Goal: Task Accomplishment & Management: Manage account settings

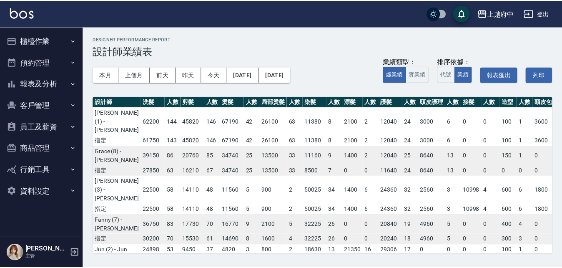
scroll to position [83, 262]
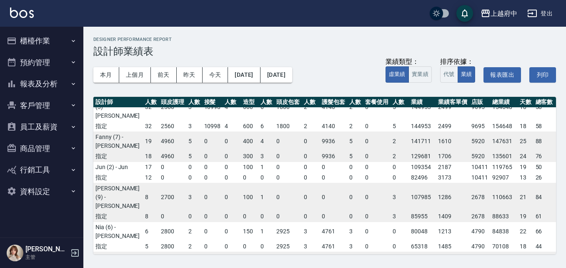
drag, startPoint x: 39, startPoint y: 39, endPoint x: 39, endPoint y: 48, distance: 9.2
click at [39, 38] on button "櫃檯作業" at bounding box center [41, 41] width 77 height 22
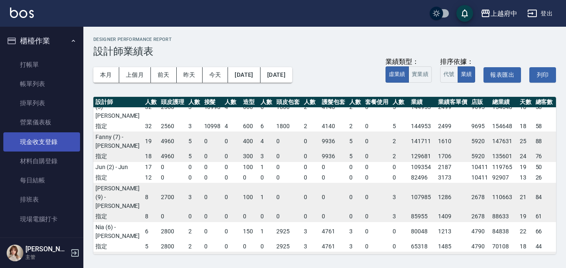
click at [43, 145] on link "現金收支登錄" at bounding box center [41, 141] width 77 height 19
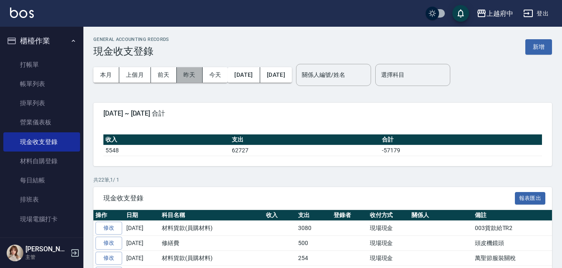
click at [188, 76] on button "昨天" at bounding box center [190, 74] width 26 height 15
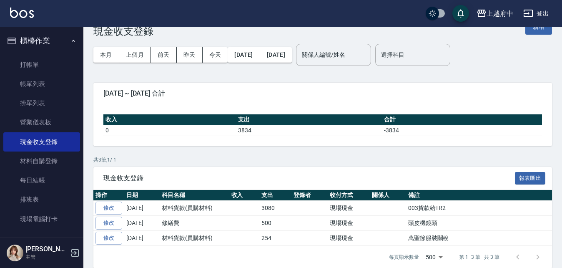
scroll to position [30, 0]
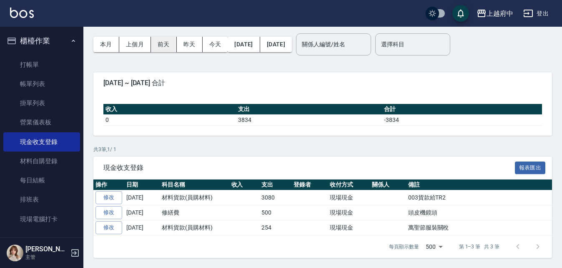
drag, startPoint x: 160, startPoint y: 52, endPoint x: 170, endPoint y: 47, distance: 10.4
click at [168, 47] on button "前天" at bounding box center [164, 44] width 26 height 15
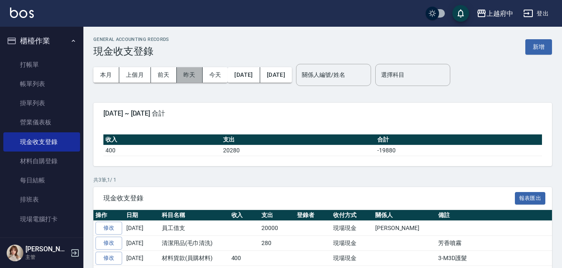
click at [189, 82] on button "昨天" at bounding box center [190, 74] width 26 height 15
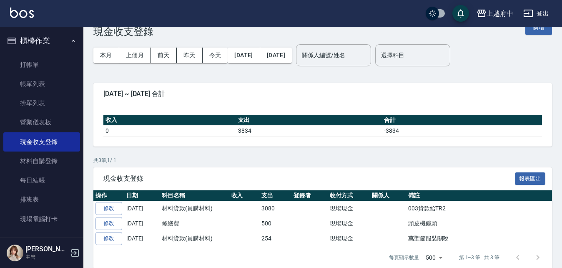
scroll to position [30, 0]
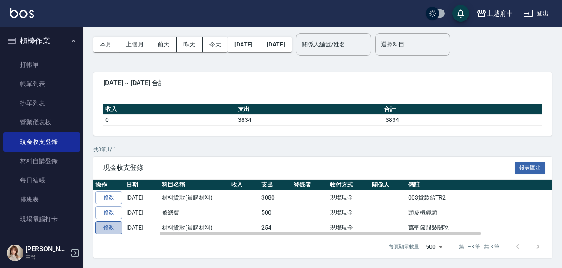
click at [115, 227] on link "修改" at bounding box center [108, 227] width 27 height 13
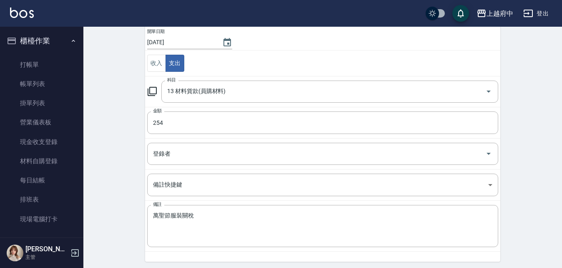
scroll to position [90, 0]
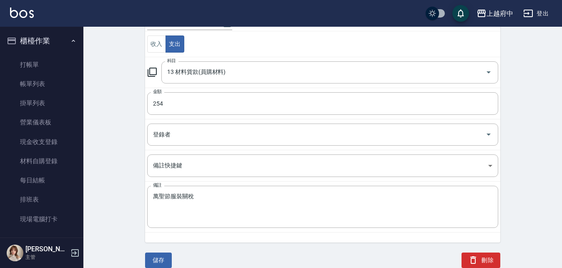
click at [484, 256] on button "刪除" at bounding box center [480, 259] width 39 height 15
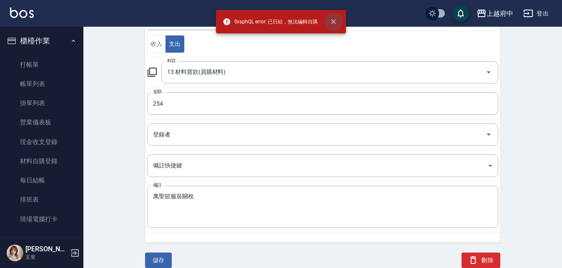
click at [332, 18] on icon "close" at bounding box center [333, 22] width 8 height 8
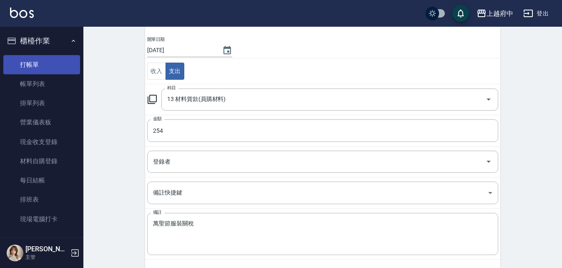
scroll to position [49, 0]
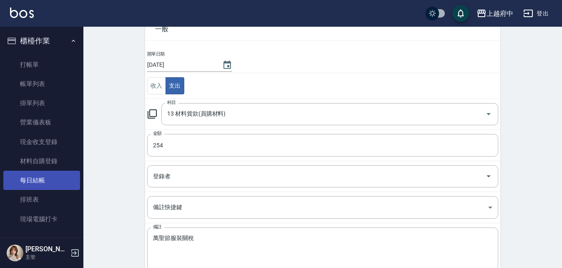
click at [38, 173] on link "每日結帳" at bounding box center [41, 179] width 77 height 19
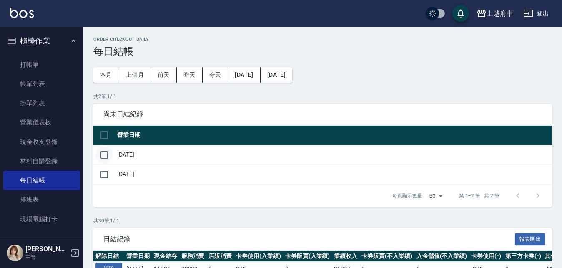
click at [103, 155] on input "checkbox" at bounding box center [104, 155] width 18 height 18
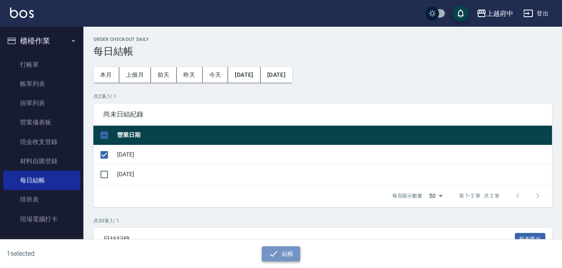
click at [287, 249] on button "結帳" at bounding box center [281, 253] width 39 height 15
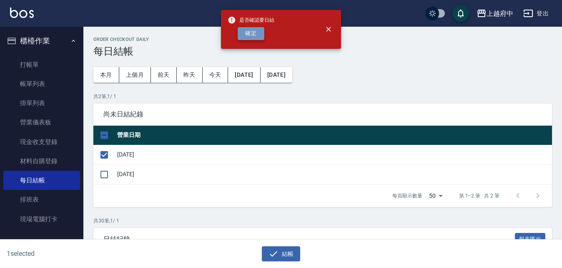
drag, startPoint x: 250, startPoint y: 36, endPoint x: 236, endPoint y: 49, distance: 18.6
click at [250, 35] on button "確定" at bounding box center [251, 33] width 27 height 13
checkbox input "false"
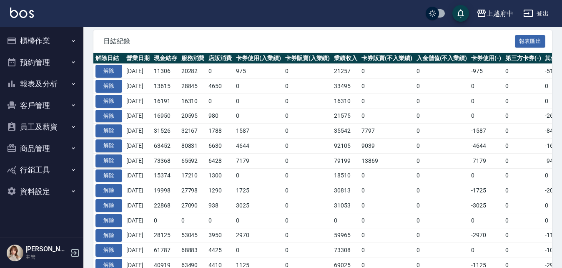
scroll to position [178, 0]
click at [104, 72] on button "解除" at bounding box center [108, 71] width 27 height 13
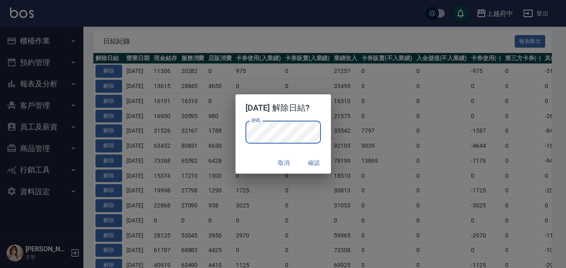
click at [241, 161] on div "取消 確認" at bounding box center [283, 163] width 95 height 22
click at [305, 163] on div "取消 確認" at bounding box center [283, 163] width 95 height 22
click at [325, 158] on button "確認" at bounding box center [314, 162] width 27 height 15
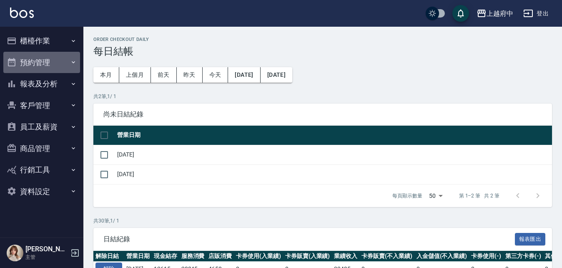
click at [38, 59] on button "預約管理" at bounding box center [41, 63] width 77 height 22
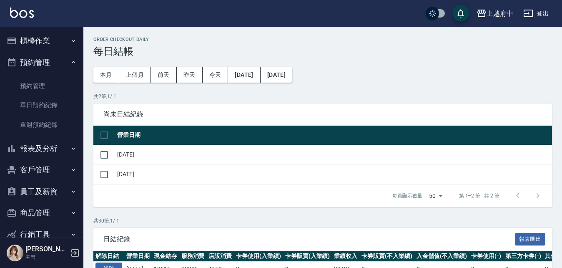
click at [51, 30] on button "櫃檯作業" at bounding box center [41, 41] width 77 height 22
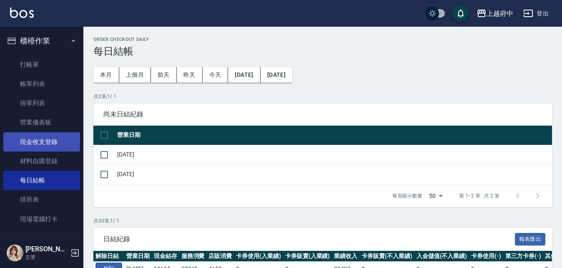
drag, startPoint x: 45, startPoint y: 139, endPoint x: 52, endPoint y: 136, distance: 7.8
click at [45, 139] on link "現金收支登錄" at bounding box center [41, 141] width 77 height 19
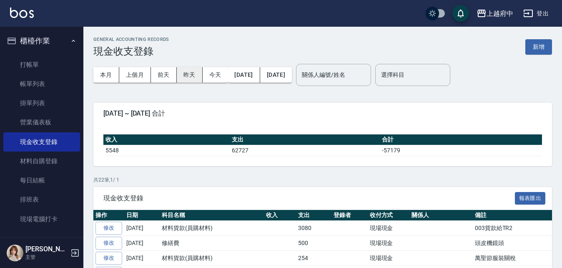
click at [188, 75] on button "昨天" at bounding box center [190, 74] width 26 height 15
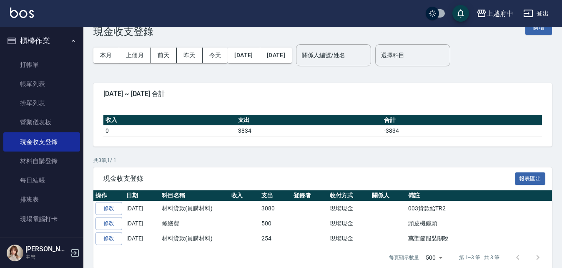
scroll to position [30, 0]
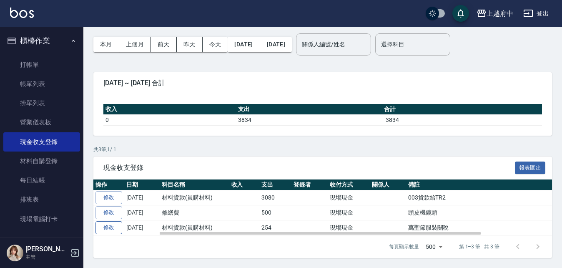
click at [110, 230] on link "修改" at bounding box center [108, 227] width 27 height 13
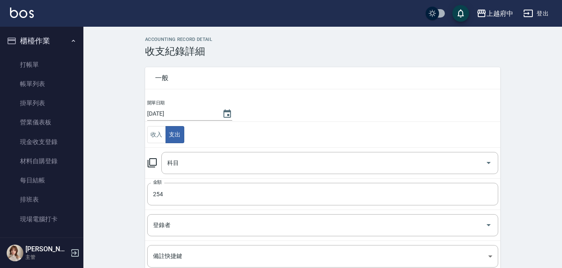
type input "13 材料貨款(員購材料)"
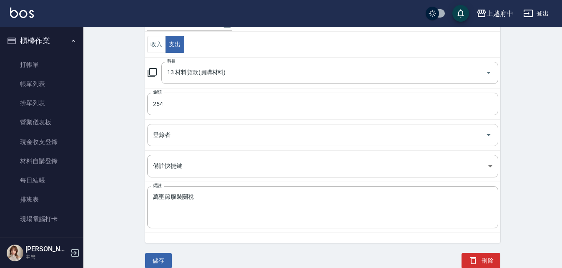
scroll to position [90, 0]
click at [494, 261] on button "刪除" at bounding box center [480, 259] width 39 height 15
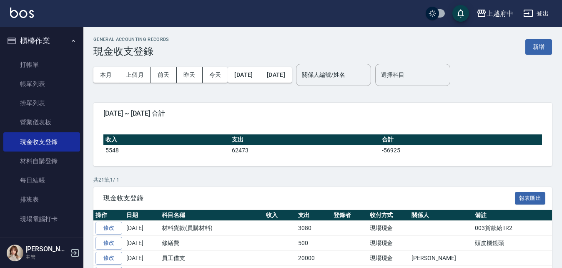
click at [48, 39] on button "櫃檯作業" at bounding box center [41, 41] width 77 height 22
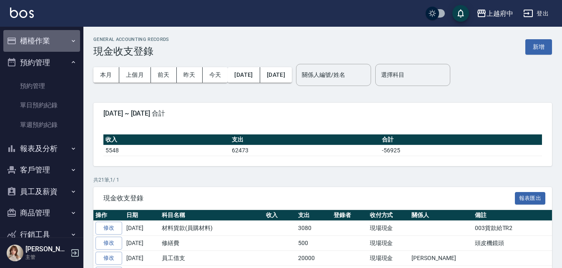
click at [48, 39] on button "櫃檯作業" at bounding box center [41, 41] width 77 height 22
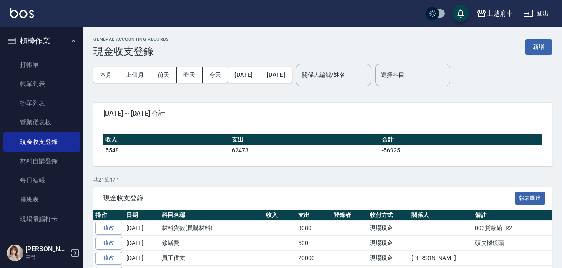
click at [48, 39] on button "櫃檯作業" at bounding box center [41, 41] width 77 height 22
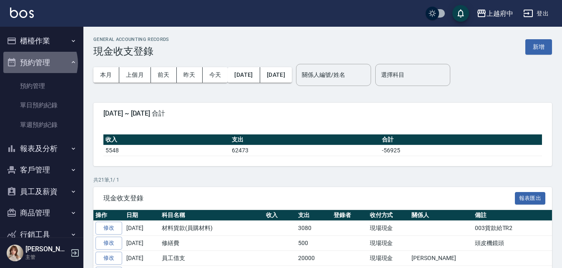
click at [36, 63] on button "預約管理" at bounding box center [41, 63] width 77 height 22
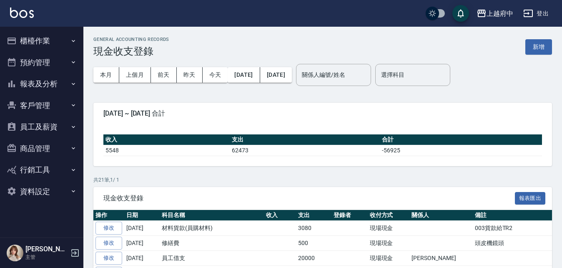
click at [44, 79] on button "報表及分析" at bounding box center [41, 84] width 77 height 22
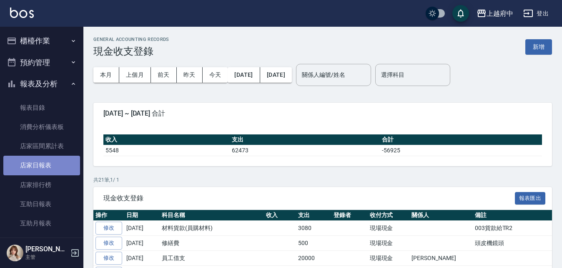
click at [42, 165] on link "店家日報表" at bounding box center [41, 164] width 77 height 19
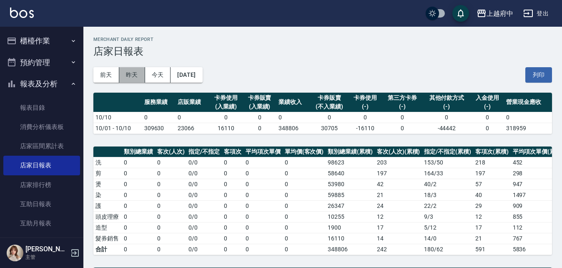
click at [135, 73] on button "昨天" at bounding box center [132, 74] width 26 height 15
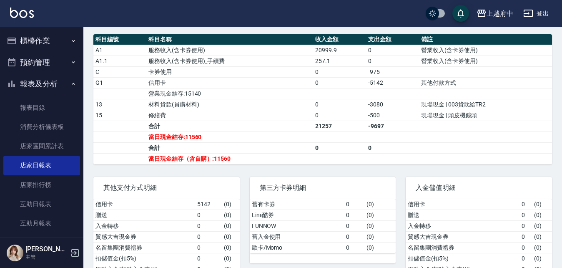
scroll to position [311, 0]
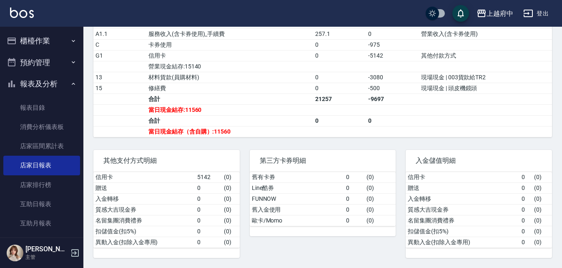
click at [43, 86] on button "報表及分析" at bounding box center [41, 84] width 77 height 22
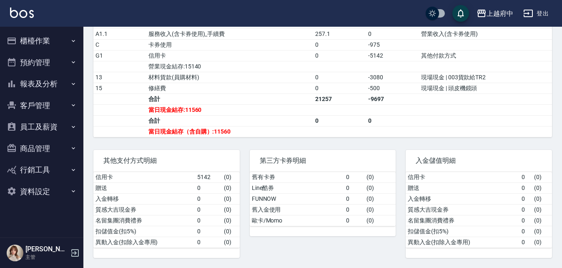
click at [42, 37] on button "櫃檯作業" at bounding box center [41, 41] width 77 height 22
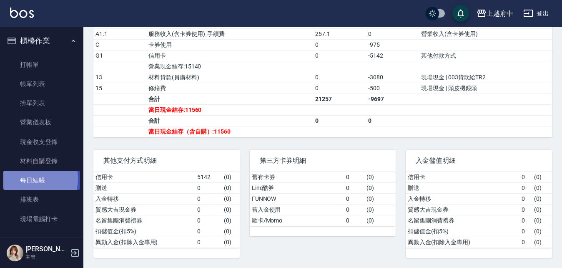
click at [31, 178] on link "每日結帳" at bounding box center [41, 179] width 77 height 19
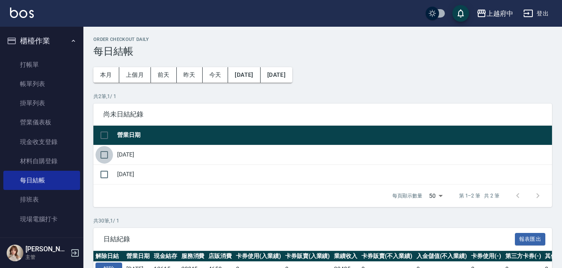
drag, startPoint x: 99, startPoint y: 156, endPoint x: 108, endPoint y: 155, distance: 8.8
click at [101, 156] on input "checkbox" at bounding box center [104, 155] width 18 height 18
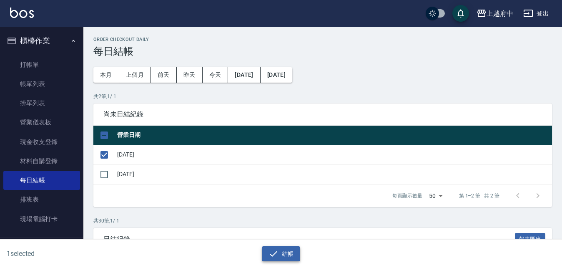
click at [284, 249] on button "結帳" at bounding box center [281, 253] width 39 height 15
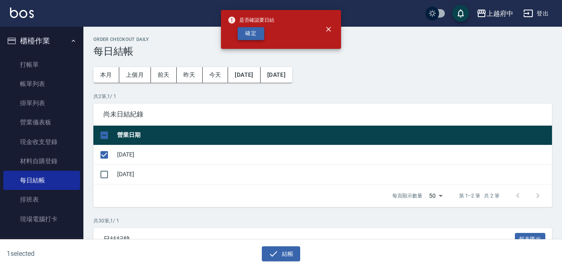
click at [253, 38] on button "確定" at bounding box center [251, 33] width 27 height 13
checkbox input "false"
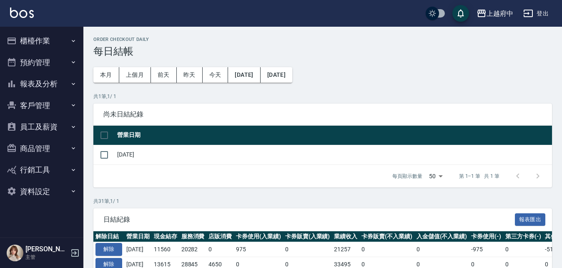
click at [44, 39] on button "櫃檯作業" at bounding box center [41, 41] width 77 height 22
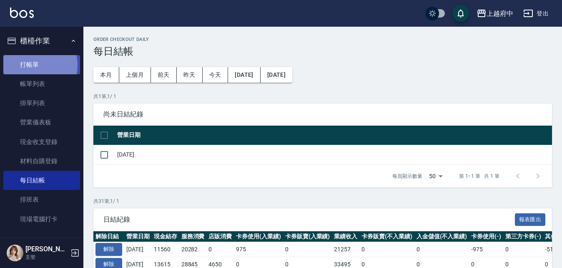
click at [33, 65] on link "打帳單" at bounding box center [41, 64] width 77 height 19
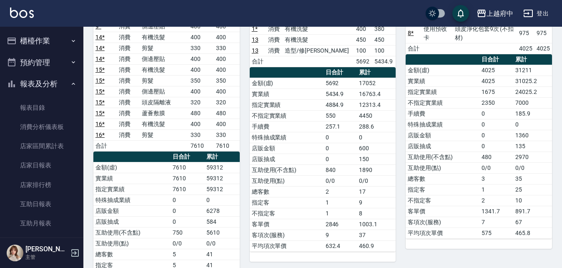
drag, startPoint x: 28, startPoint y: 88, endPoint x: 33, endPoint y: 85, distance: 6.2
click at [29, 88] on button "報表及分析" at bounding box center [41, 84] width 77 height 22
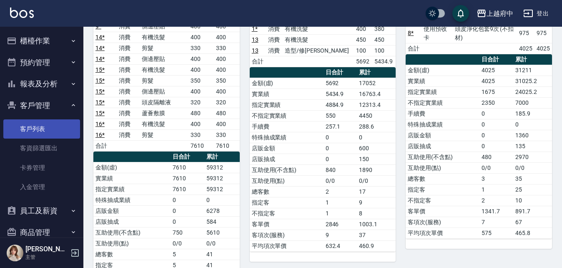
click at [28, 132] on link "客戶列表" at bounding box center [41, 128] width 77 height 19
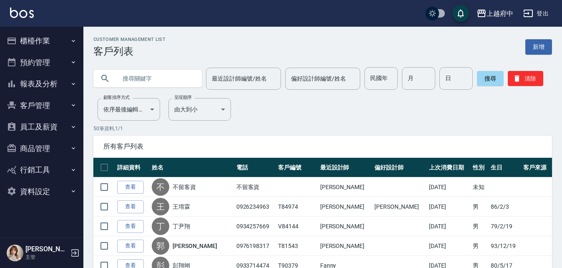
click at [176, 75] on input "text" at bounding box center [156, 78] width 78 height 23
type input "0913551315"
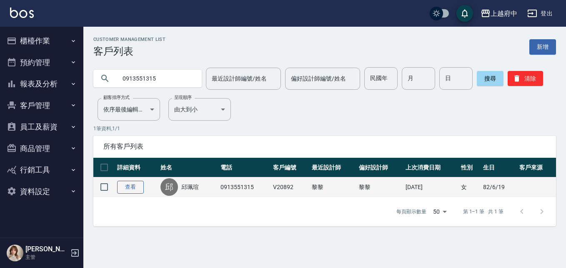
click at [137, 188] on link "查看" at bounding box center [130, 186] width 27 height 13
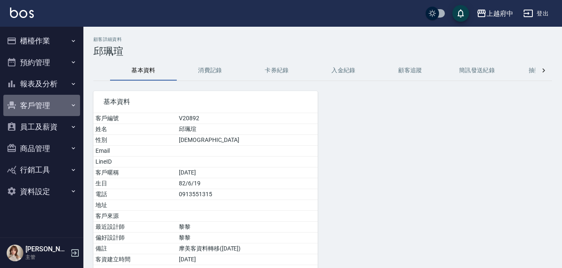
click at [43, 102] on button "客戶管理" at bounding box center [41, 106] width 77 height 22
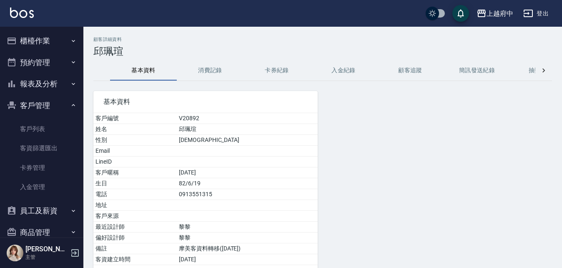
drag, startPoint x: 39, startPoint y: 128, endPoint x: 81, endPoint y: 35, distance: 102.0
click at [39, 128] on link "客戶列表" at bounding box center [41, 128] width 77 height 19
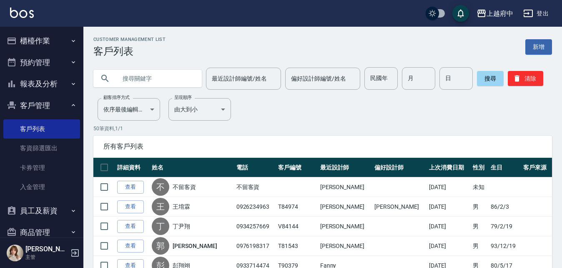
click at [158, 69] on input "text" at bounding box center [156, 78] width 78 height 23
type input "0979554900"
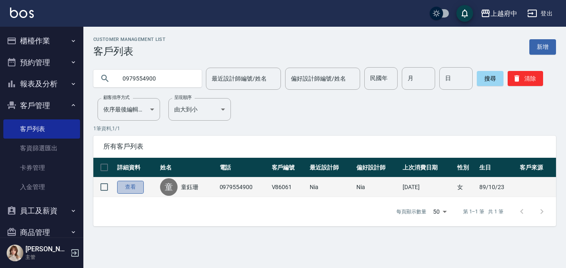
click at [134, 187] on link "查看" at bounding box center [130, 186] width 27 height 13
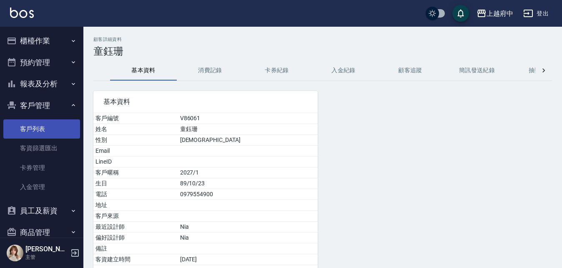
click at [35, 126] on link "客戶列表" at bounding box center [41, 128] width 77 height 19
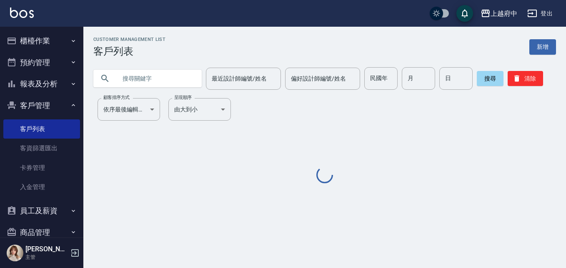
click at [175, 73] on input "text" at bounding box center [156, 78] width 78 height 23
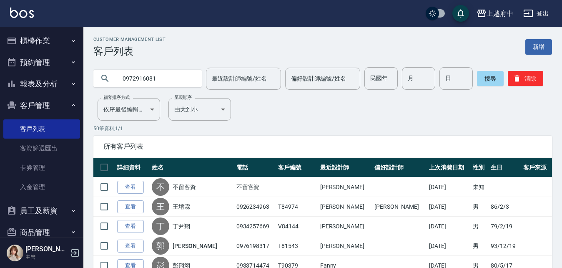
type input "0972916081"
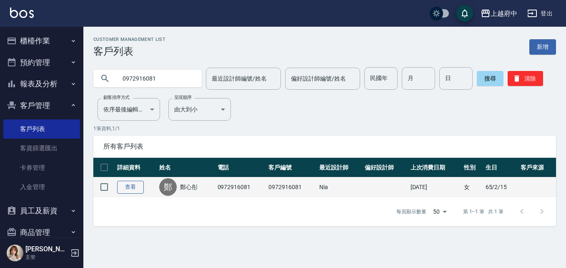
click at [140, 188] on link "查看" at bounding box center [130, 186] width 27 height 13
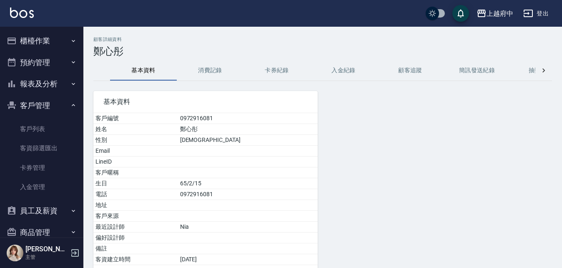
click at [205, 72] on button "消費記錄" at bounding box center [210, 70] width 67 height 20
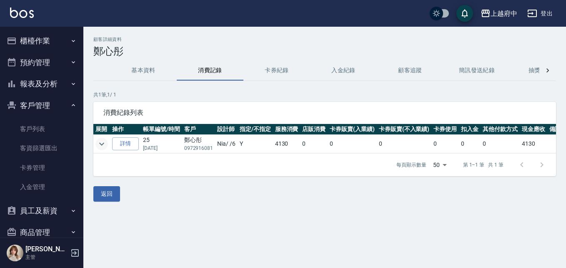
click at [99, 145] on icon "expand row" at bounding box center [102, 144] width 10 height 10
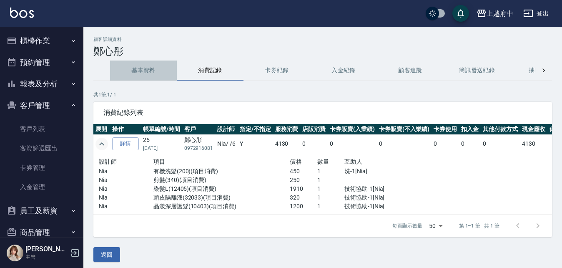
click at [146, 75] on button "基本資料" at bounding box center [143, 70] width 67 height 20
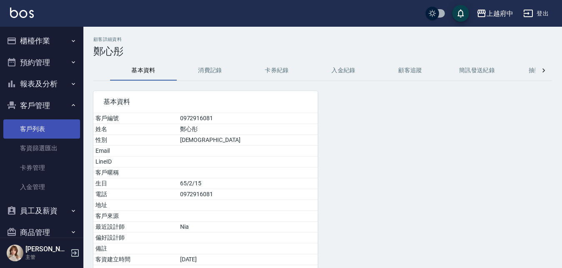
drag, startPoint x: 37, startPoint y: 133, endPoint x: 55, endPoint y: 133, distance: 17.9
click at [37, 133] on link "客戶列表" at bounding box center [41, 128] width 77 height 19
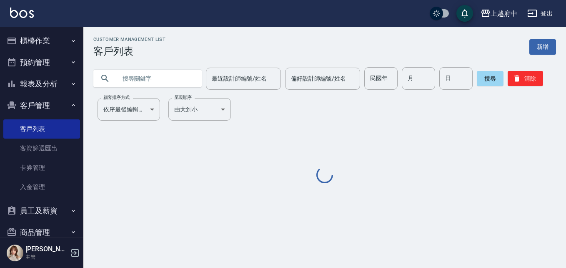
click at [148, 67] on div "最近設計師編號/姓名 最近設計師編號/姓名 偏好設計師編號/姓名 偏好設計師編號/姓名 民國年 民國年 月 月 日 日 搜尋 清除" at bounding box center [319, 73] width 473 height 33
click at [165, 70] on input "text" at bounding box center [156, 78] width 78 height 23
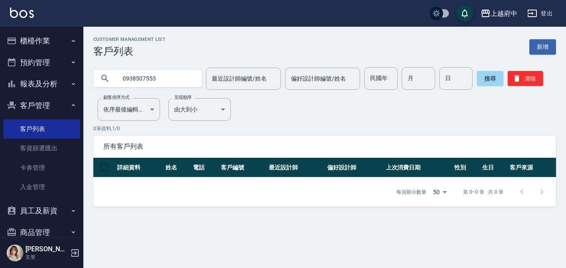
click at [145, 80] on input "0938507553" at bounding box center [156, 78] width 78 height 23
type input "0938501553"
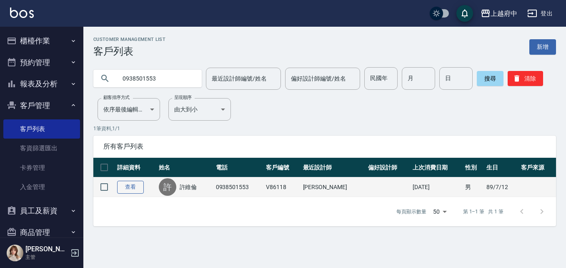
click at [123, 189] on link "查看" at bounding box center [130, 186] width 27 height 13
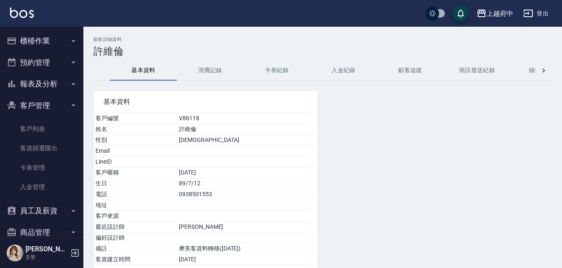
click at [224, 74] on button "消費記錄" at bounding box center [210, 70] width 67 height 20
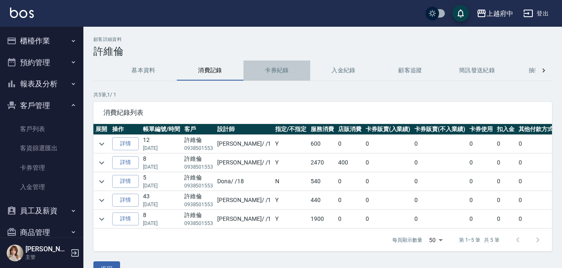
click at [270, 66] on button "卡券紀錄" at bounding box center [276, 70] width 67 height 20
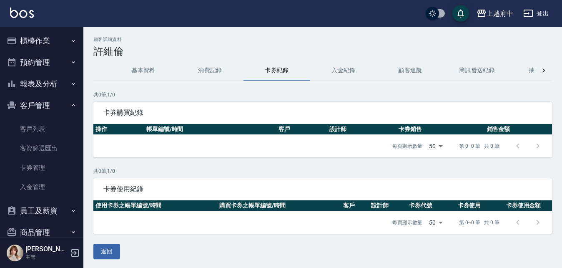
click at [197, 68] on button "消費記錄" at bounding box center [210, 70] width 67 height 20
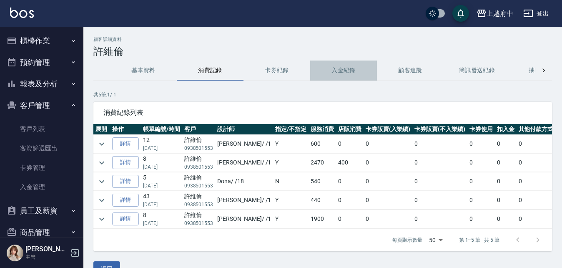
click at [330, 68] on button "入金紀錄" at bounding box center [343, 70] width 67 height 20
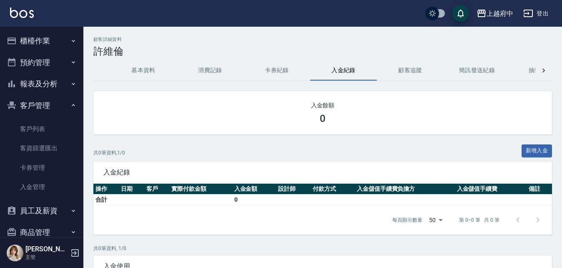
click at [36, 118] on ul "客戶列表 客資篩選匯出 卡券管理 入金管理" at bounding box center [41, 158] width 77 height 84
click at [38, 123] on link "客戶列表" at bounding box center [41, 128] width 77 height 19
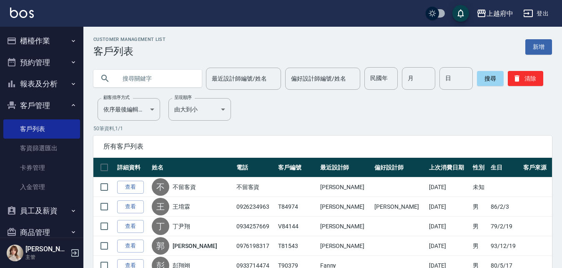
click at [155, 76] on input "text" at bounding box center [156, 78] width 78 height 23
click at [150, 78] on input "text" at bounding box center [156, 78] width 78 height 23
type input "0979554900"
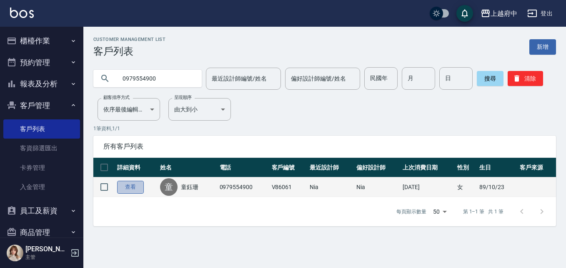
click at [133, 192] on link "查看" at bounding box center [130, 186] width 27 height 13
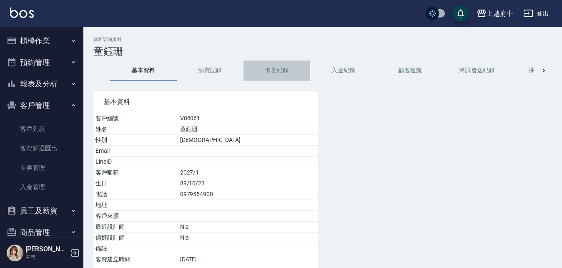
click at [280, 67] on button "卡券紀錄" at bounding box center [276, 70] width 67 height 20
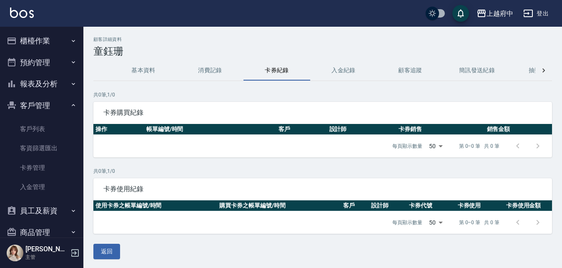
click at [199, 77] on button "消費記錄" at bounding box center [210, 70] width 67 height 20
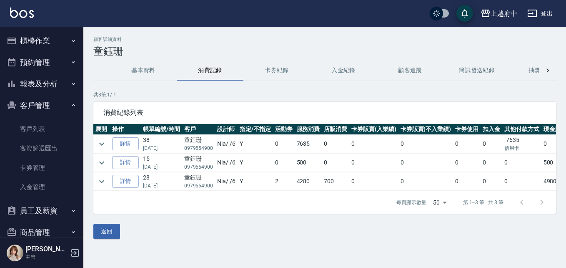
click at [329, 65] on button "入金紀錄" at bounding box center [343, 70] width 67 height 20
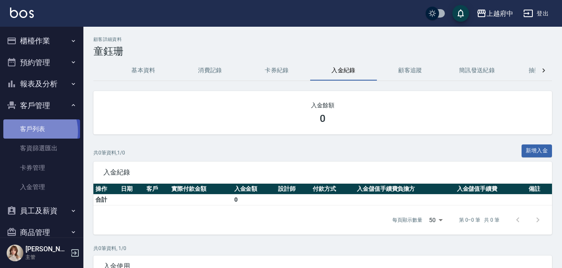
click at [30, 131] on link "客戶列表" at bounding box center [41, 128] width 77 height 19
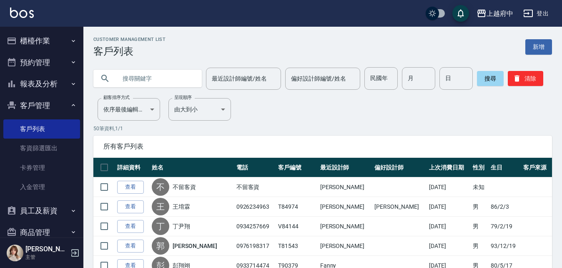
click at [150, 72] on input "text" at bounding box center [156, 78] width 78 height 23
type input "0935529870"
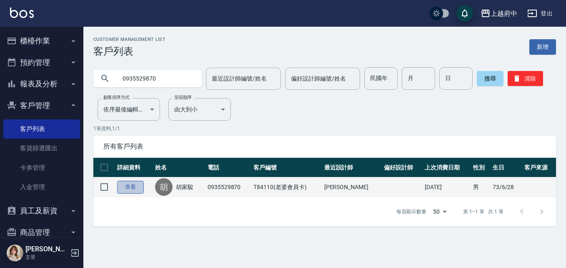
click at [132, 187] on link "查看" at bounding box center [130, 186] width 27 height 13
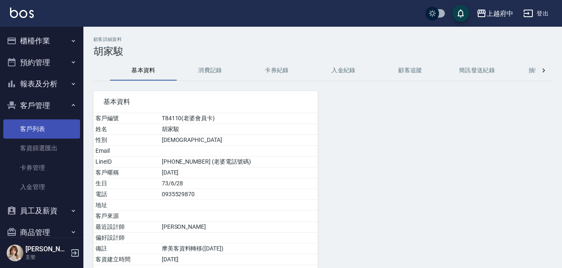
click at [42, 128] on link "客戶列表" at bounding box center [41, 128] width 77 height 19
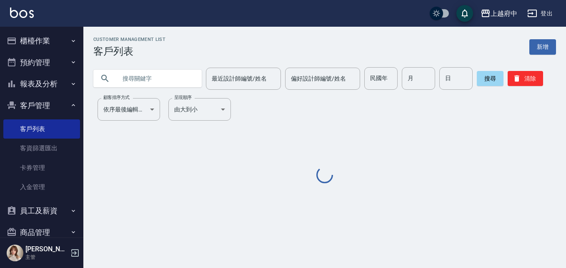
click at [178, 73] on input "text" at bounding box center [156, 78] width 78 height 23
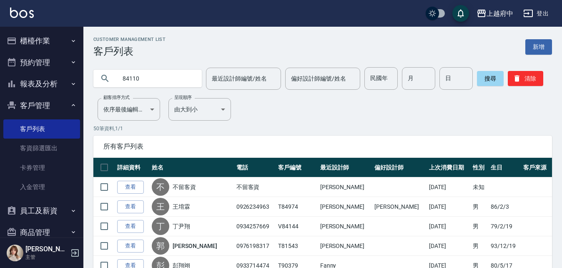
type input "84110"
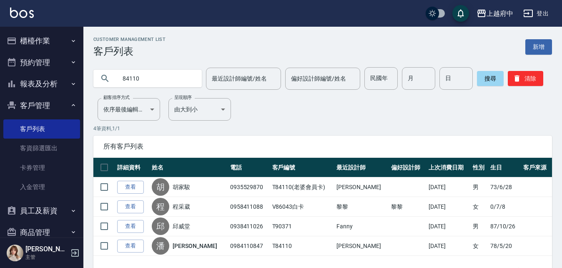
click at [129, 249] on link "查看" at bounding box center [130, 245] width 27 height 13
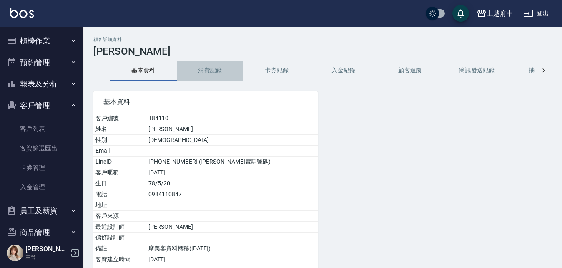
click at [218, 69] on button "消費記錄" at bounding box center [210, 70] width 67 height 20
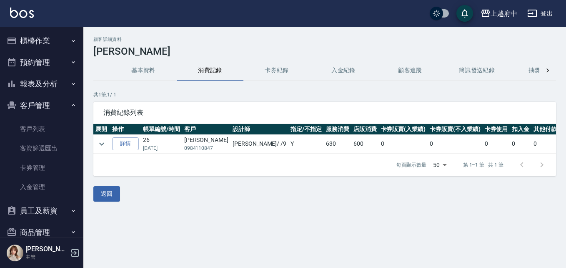
click at [153, 72] on button "基本資料" at bounding box center [143, 70] width 67 height 20
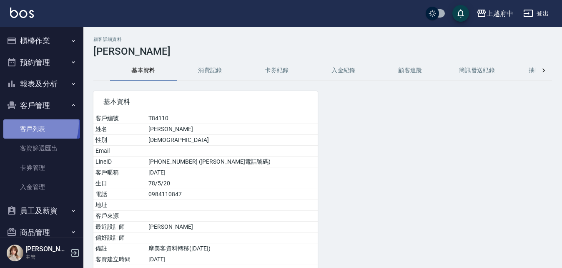
click at [27, 123] on link "客戶列表" at bounding box center [41, 128] width 77 height 19
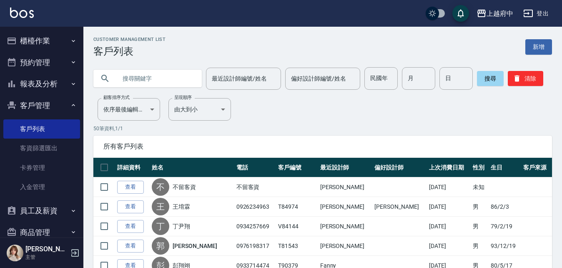
click at [185, 70] on input "text" at bounding box center [156, 78] width 78 height 23
type input "0980997346"
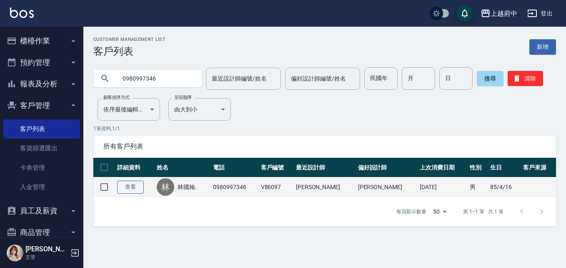
click at [128, 189] on link "查看" at bounding box center [130, 186] width 27 height 13
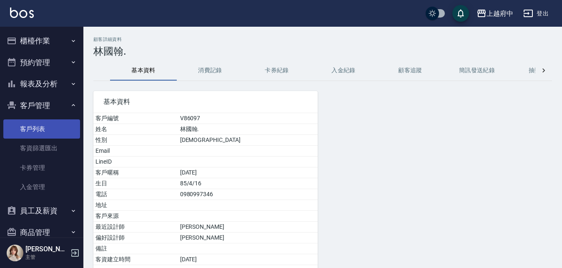
click at [40, 120] on link "客戶列表" at bounding box center [41, 128] width 77 height 19
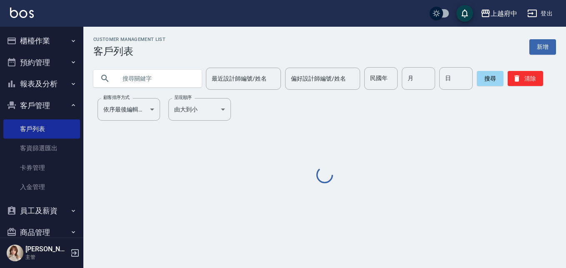
drag, startPoint x: 153, startPoint y: 78, endPoint x: 156, endPoint y: 58, distance: 20.3
click at [153, 77] on input "text" at bounding box center [156, 78] width 78 height 23
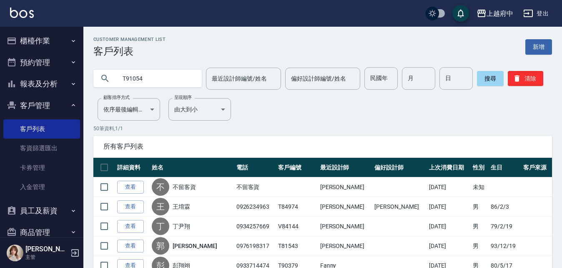
type input "T91054"
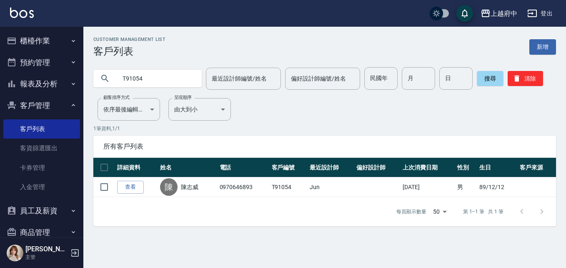
click at [133, 180] on link "查看" at bounding box center [130, 186] width 27 height 13
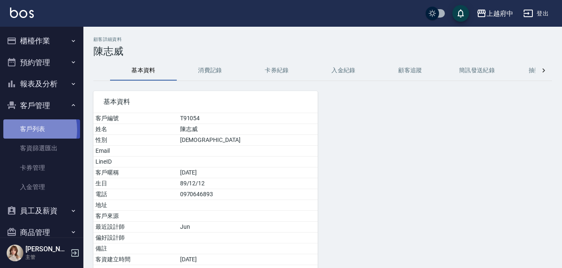
click at [20, 130] on link "客戶列表" at bounding box center [41, 128] width 77 height 19
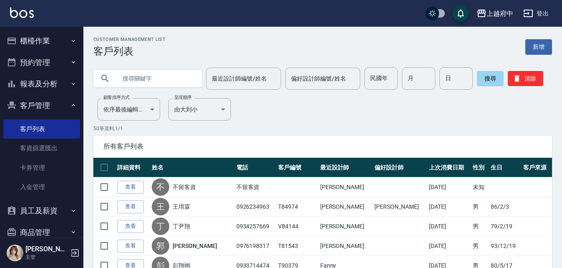
click at [128, 70] on input "text" at bounding box center [156, 78] width 78 height 23
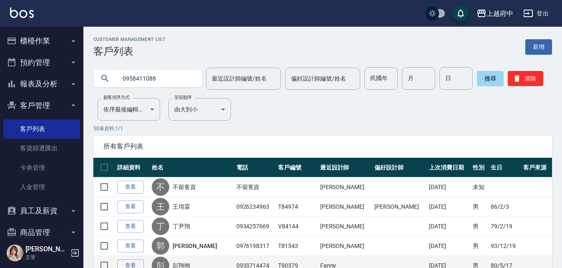
type input "0958411088"
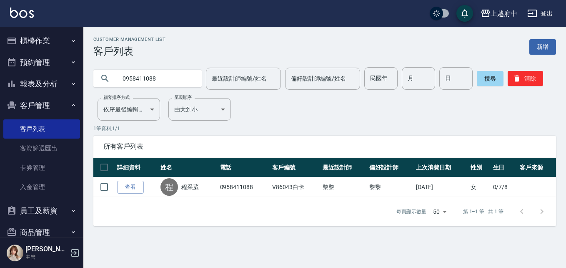
click at [127, 181] on link "查看" at bounding box center [130, 186] width 27 height 13
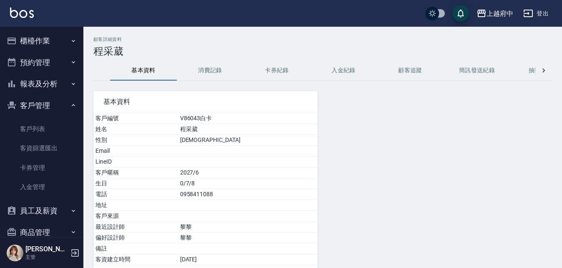
click at [34, 38] on button "櫃檯作業" at bounding box center [41, 41] width 77 height 22
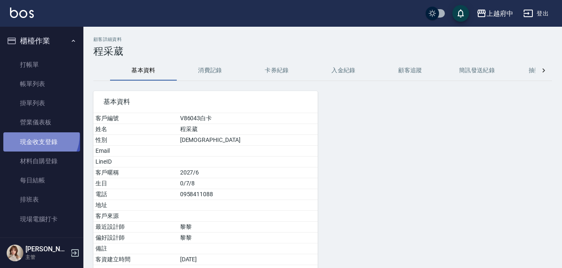
click at [38, 135] on link "現金收支登錄" at bounding box center [41, 141] width 77 height 19
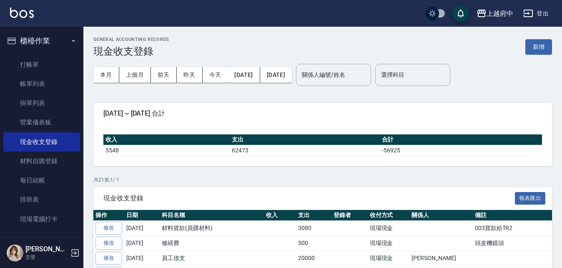
click at [542, 47] on button "新增" at bounding box center [538, 46] width 27 height 15
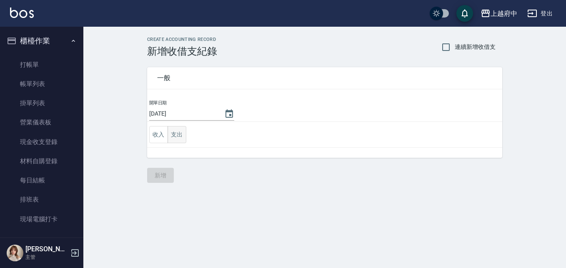
click at [175, 134] on button "支出" at bounding box center [177, 134] width 19 height 17
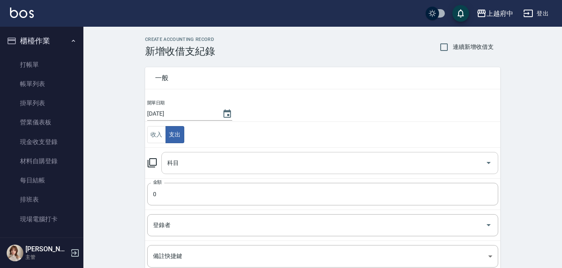
click at [190, 160] on input "科目" at bounding box center [323, 162] width 317 height 15
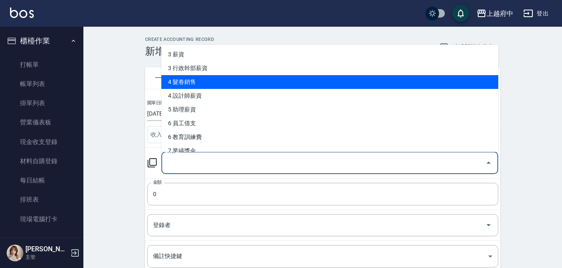
scroll to position [83, 0]
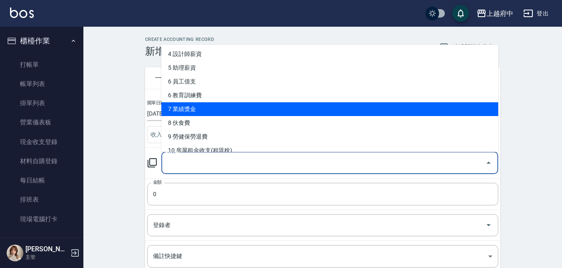
click at [180, 107] on li "7 業績獎金" at bounding box center [329, 109] width 337 height 14
type input "7 業績獎金"
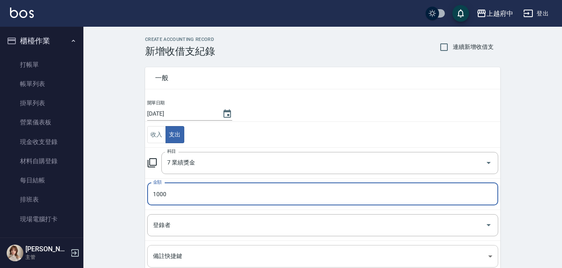
type input "1000"
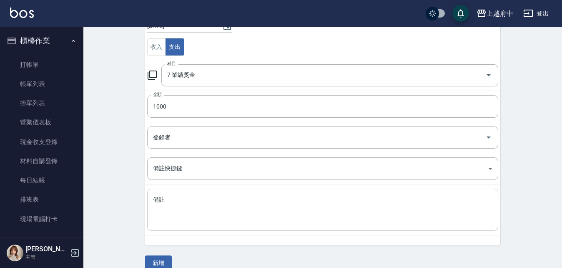
scroll to position [100, 0]
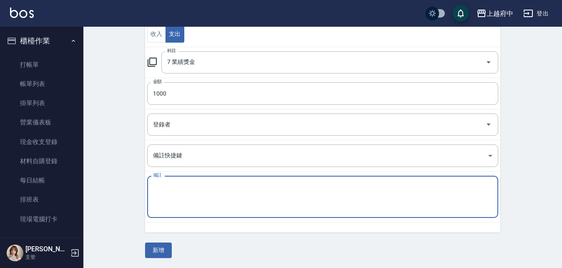
click at [175, 191] on textarea "備註" at bounding box center [322, 197] width 339 height 28
type textarea "20-獎金"
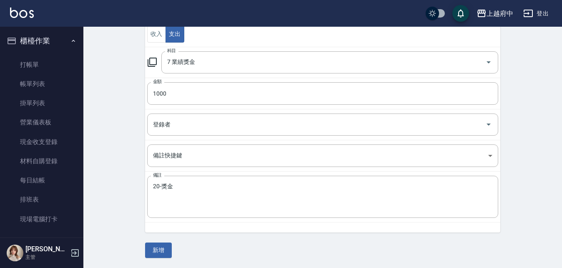
click at [167, 248] on button "新增" at bounding box center [158, 249] width 27 height 15
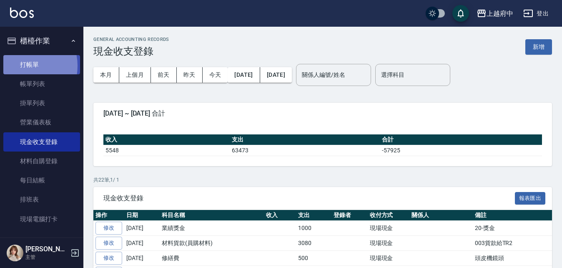
click at [20, 65] on link "打帳單" at bounding box center [41, 64] width 77 height 19
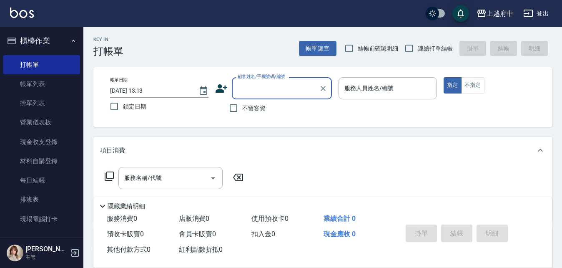
click at [40, 40] on button "櫃檯作業" at bounding box center [41, 41] width 77 height 22
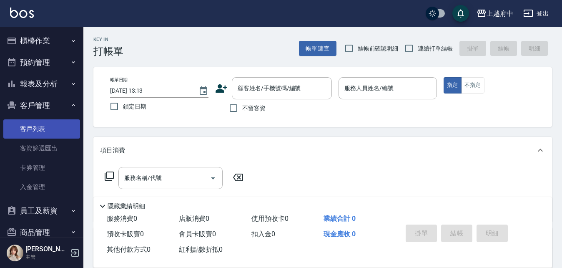
click at [37, 128] on link "客戶列表" at bounding box center [41, 128] width 77 height 19
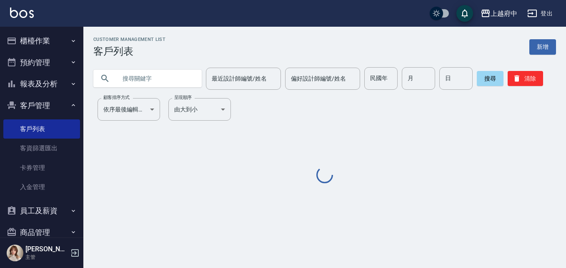
click at [130, 83] on input "text" at bounding box center [156, 78] width 78 height 23
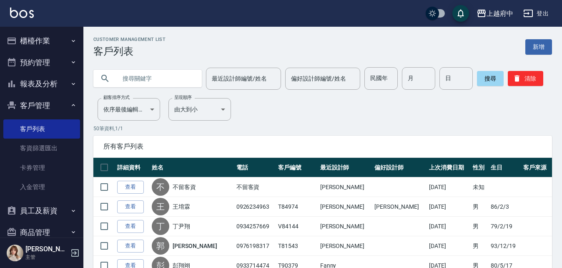
type input "ㄔ"
type input "T81687"
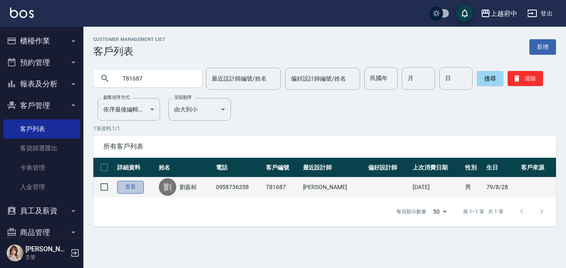
click at [136, 188] on link "查看" at bounding box center [130, 186] width 27 height 13
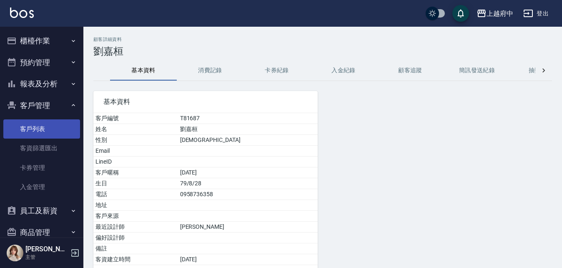
click at [32, 128] on link "客戶列表" at bounding box center [41, 128] width 77 height 19
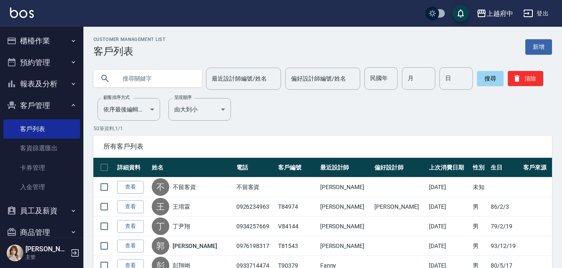
click at [155, 74] on input "text" at bounding box center [156, 78] width 78 height 23
type input "0919350748"
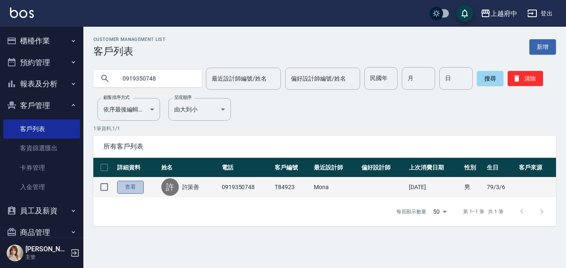
click at [127, 182] on link "查看" at bounding box center [130, 186] width 27 height 13
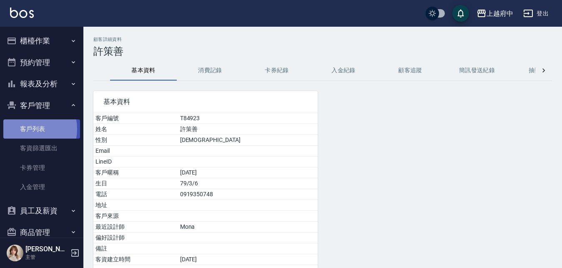
click at [26, 128] on link "客戶列表" at bounding box center [41, 128] width 77 height 19
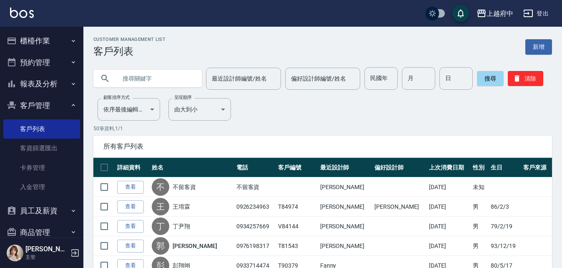
click at [143, 76] on input "text" at bounding box center [156, 78] width 78 height 23
type input "0921856342"
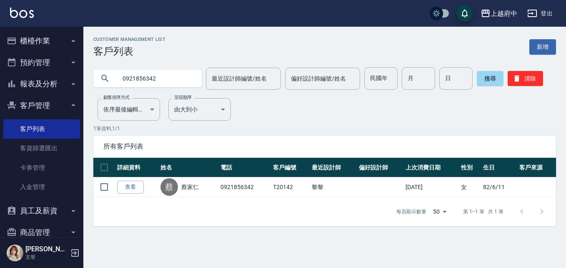
click at [123, 184] on link "查看" at bounding box center [130, 186] width 27 height 13
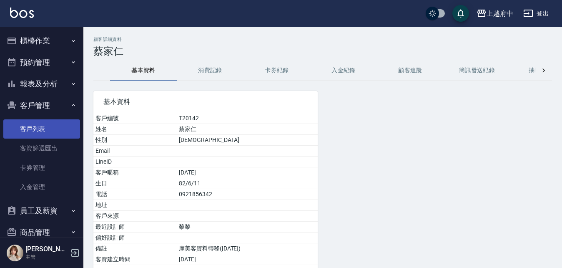
click at [18, 131] on link "客戶列表" at bounding box center [41, 128] width 77 height 19
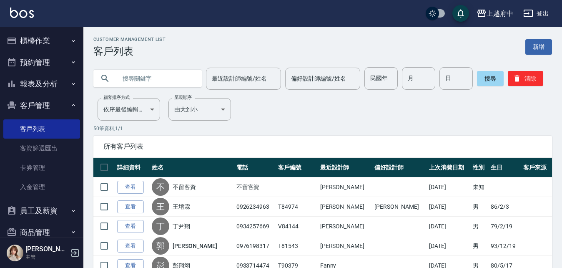
click at [123, 80] on input "text" at bounding box center [156, 78] width 78 height 23
type input "0972938598"
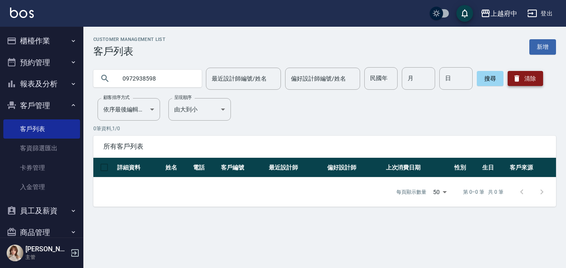
click at [522, 80] on button "清除" at bounding box center [525, 78] width 35 height 15
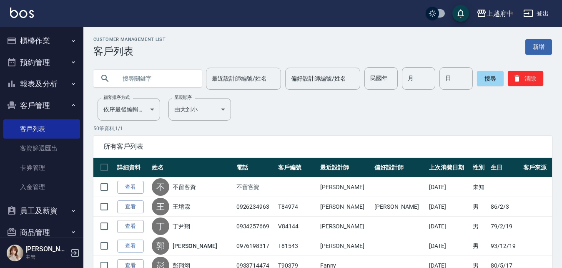
click at [146, 77] on input "text" at bounding box center [156, 78] width 78 height 23
type input "0986672282"
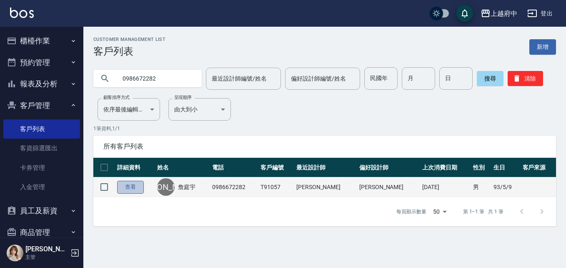
click at [136, 185] on link "查看" at bounding box center [130, 186] width 27 height 13
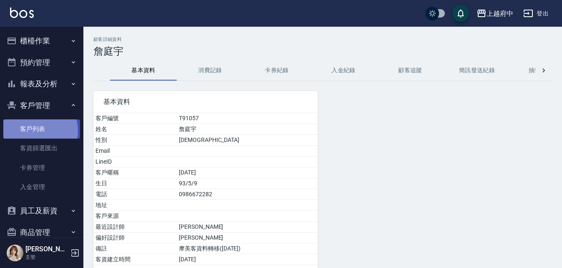
click at [30, 130] on link "客戶列表" at bounding box center [41, 128] width 77 height 19
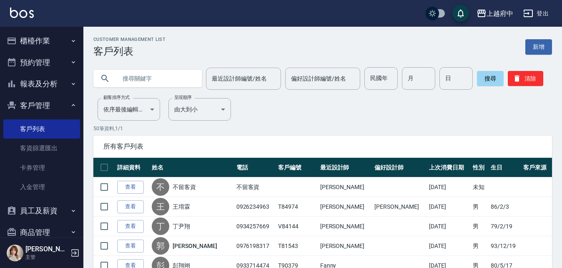
click at [140, 81] on input "text" at bounding box center [156, 78] width 78 height 23
type input "0931886698"
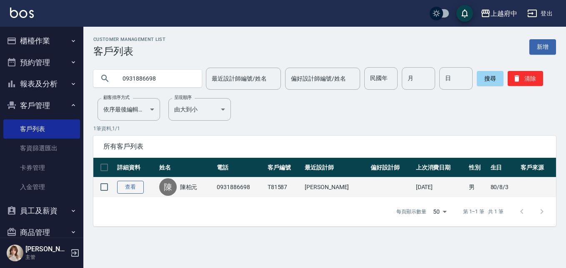
click at [130, 184] on link "查看" at bounding box center [130, 186] width 27 height 13
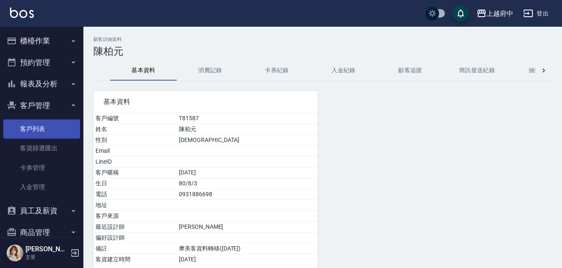
drag, startPoint x: 31, startPoint y: 133, endPoint x: 42, endPoint y: 131, distance: 11.0
click at [31, 133] on link "客戶列表" at bounding box center [41, 128] width 77 height 19
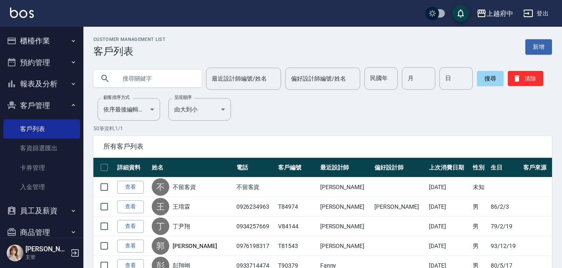
click at [178, 78] on input "text" at bounding box center [156, 78] width 78 height 23
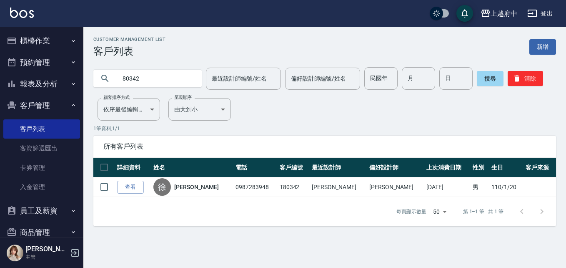
drag, startPoint x: 160, startPoint y: 70, endPoint x: 99, endPoint y: 33, distance: 70.9
click at [83, 78] on div "上越府中 登出 櫃檯作業 打帳單 帳單列表 掛單列表 營業儀表板 現金收支登錄 材料自購登錄 每日結帳 排班表 現場電腦打卡 預約管理 預約管理 單日預約紀錄…" at bounding box center [283, 134] width 566 height 268
type input "0977042415"
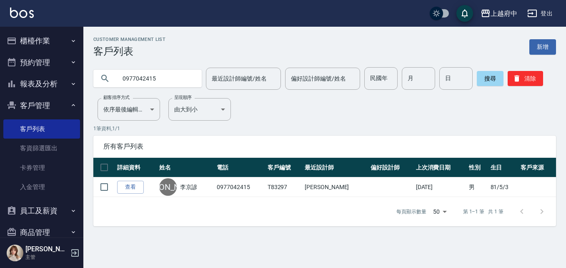
click at [142, 184] on link "查看" at bounding box center [130, 186] width 27 height 13
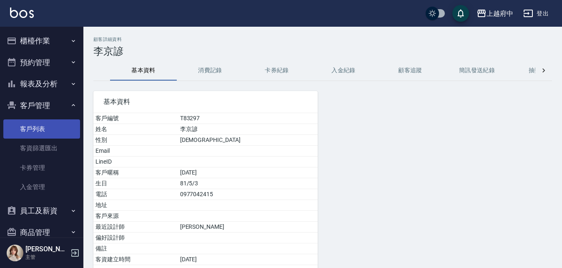
click at [18, 129] on link "客戶列表" at bounding box center [41, 128] width 77 height 19
